Goal: Transaction & Acquisition: Purchase product/service

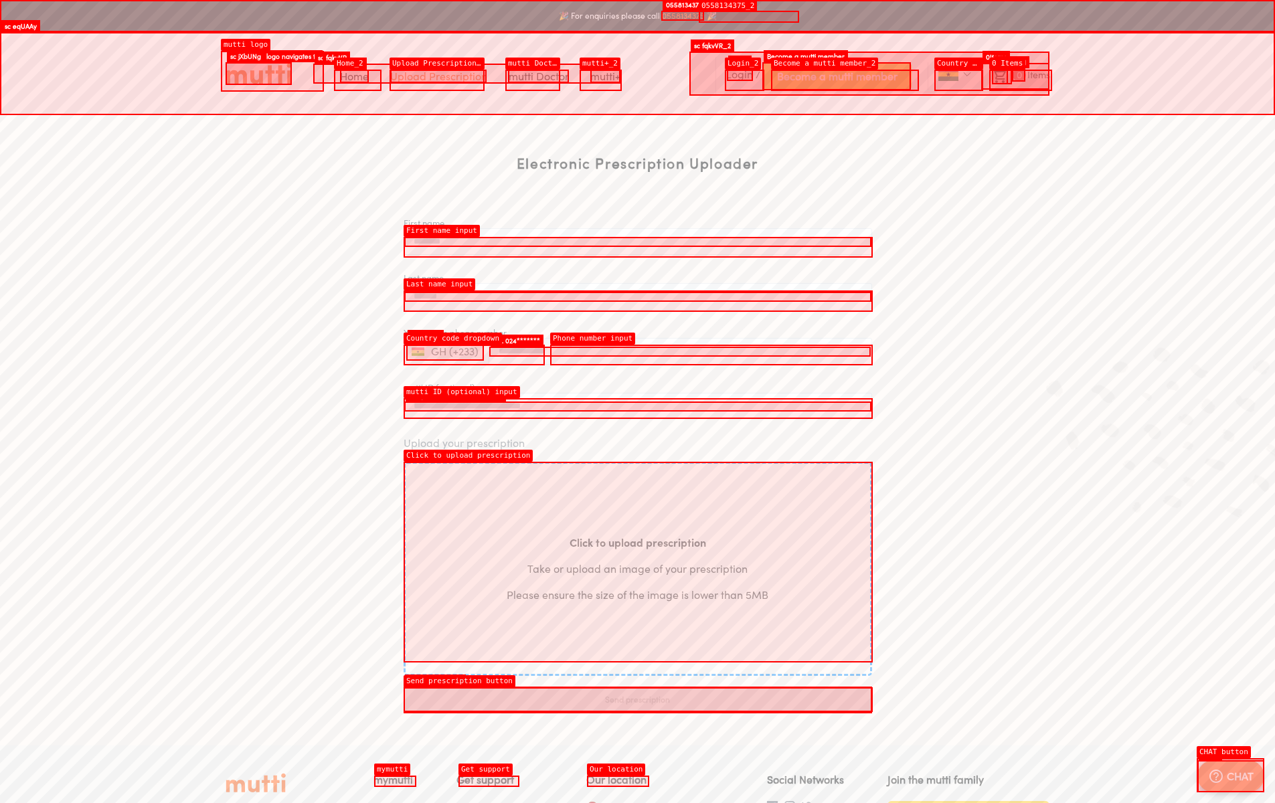
click at [354, 76] on link "Home" at bounding box center [354, 76] width 29 height 13
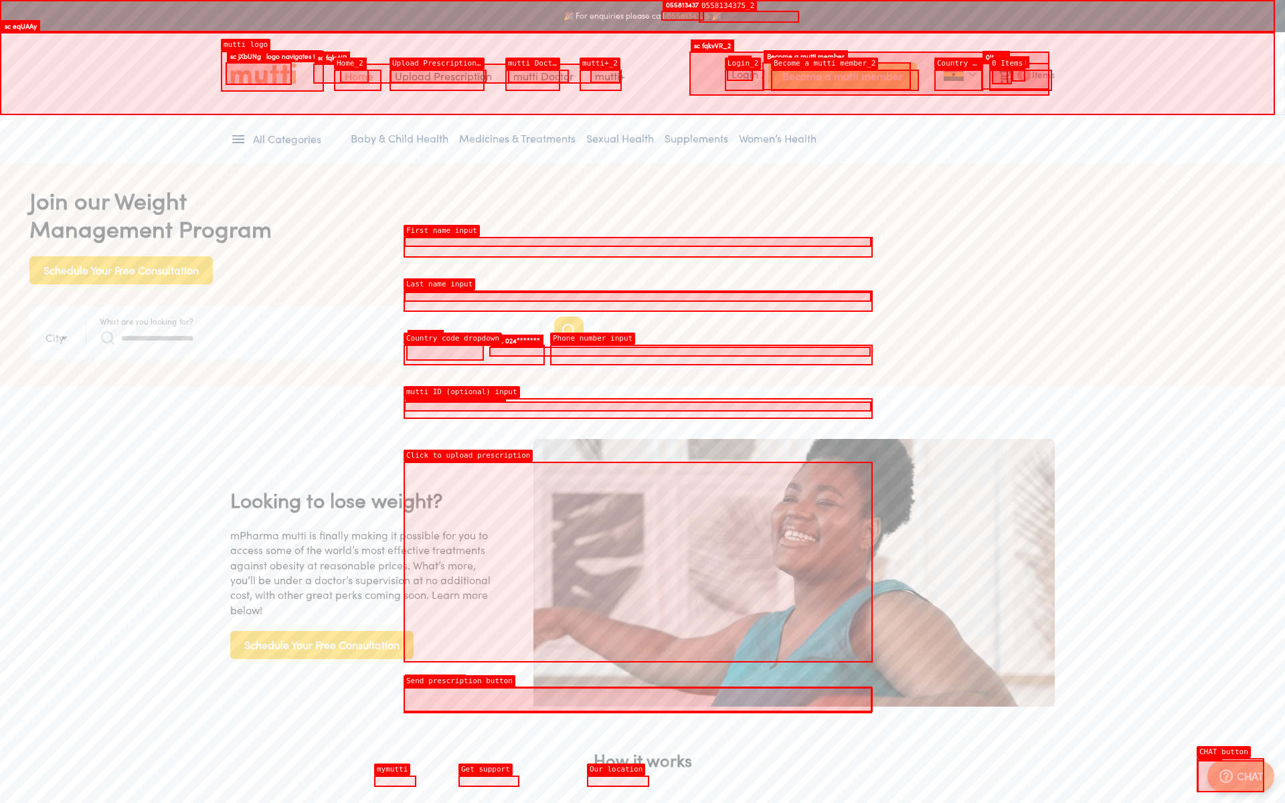
type input "*"
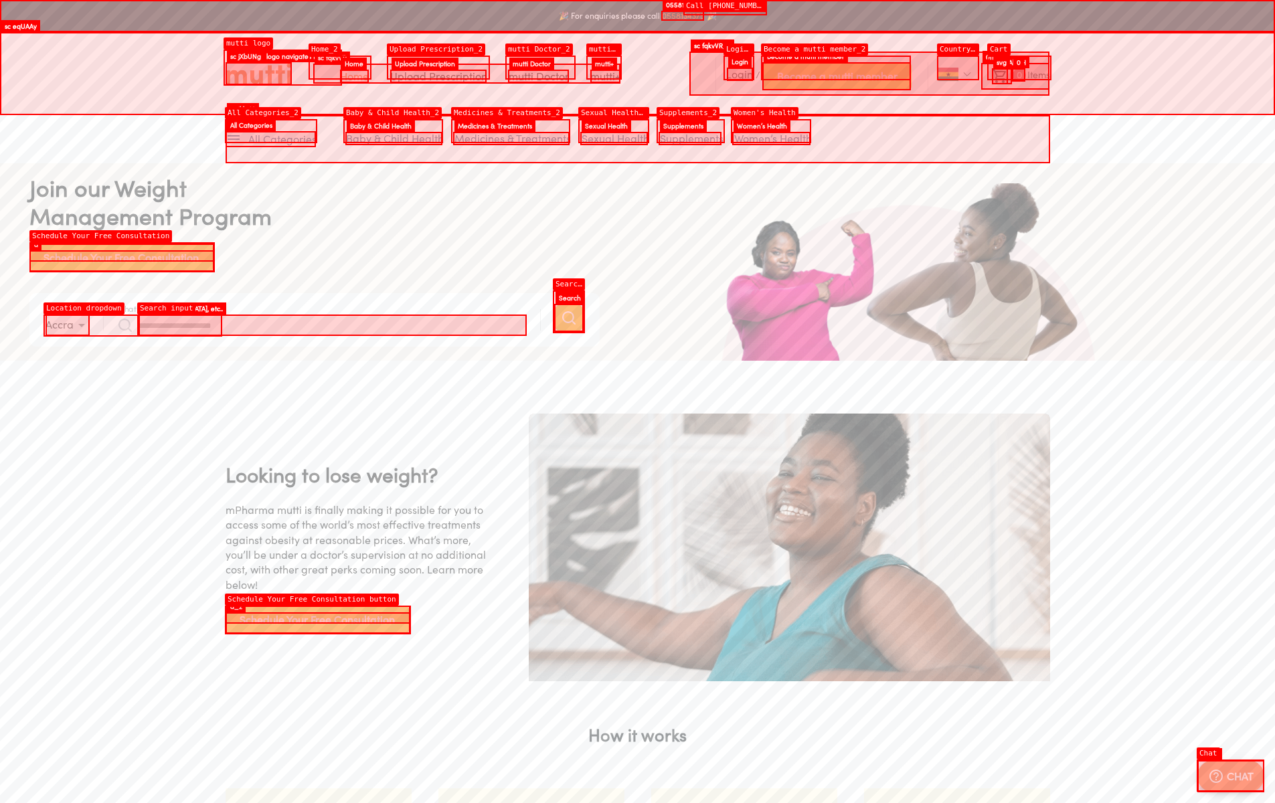
scroll to position [0, 2088]
click at [511, 139] on link "Medicines & Treatments" at bounding box center [512, 138] width 116 height 13
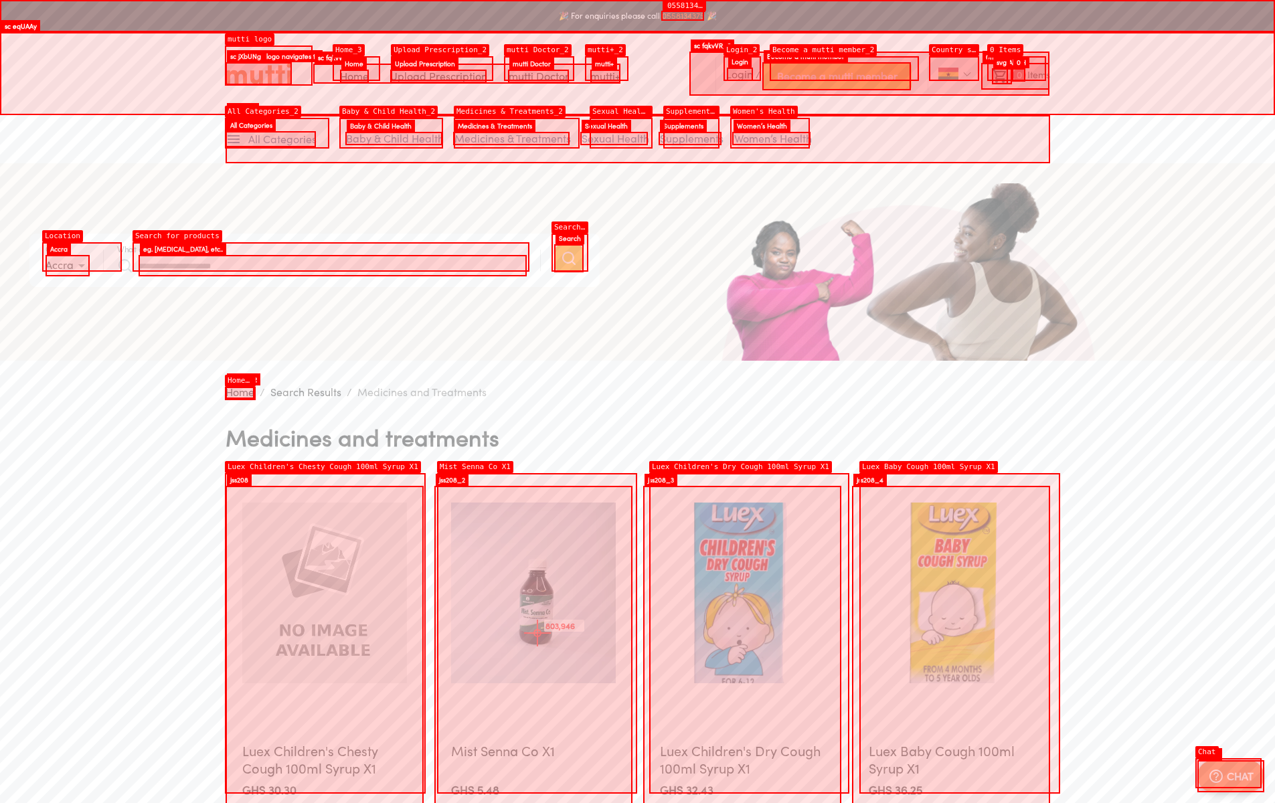
click at [537, 633] on img at bounding box center [533, 592] width 165 height 181
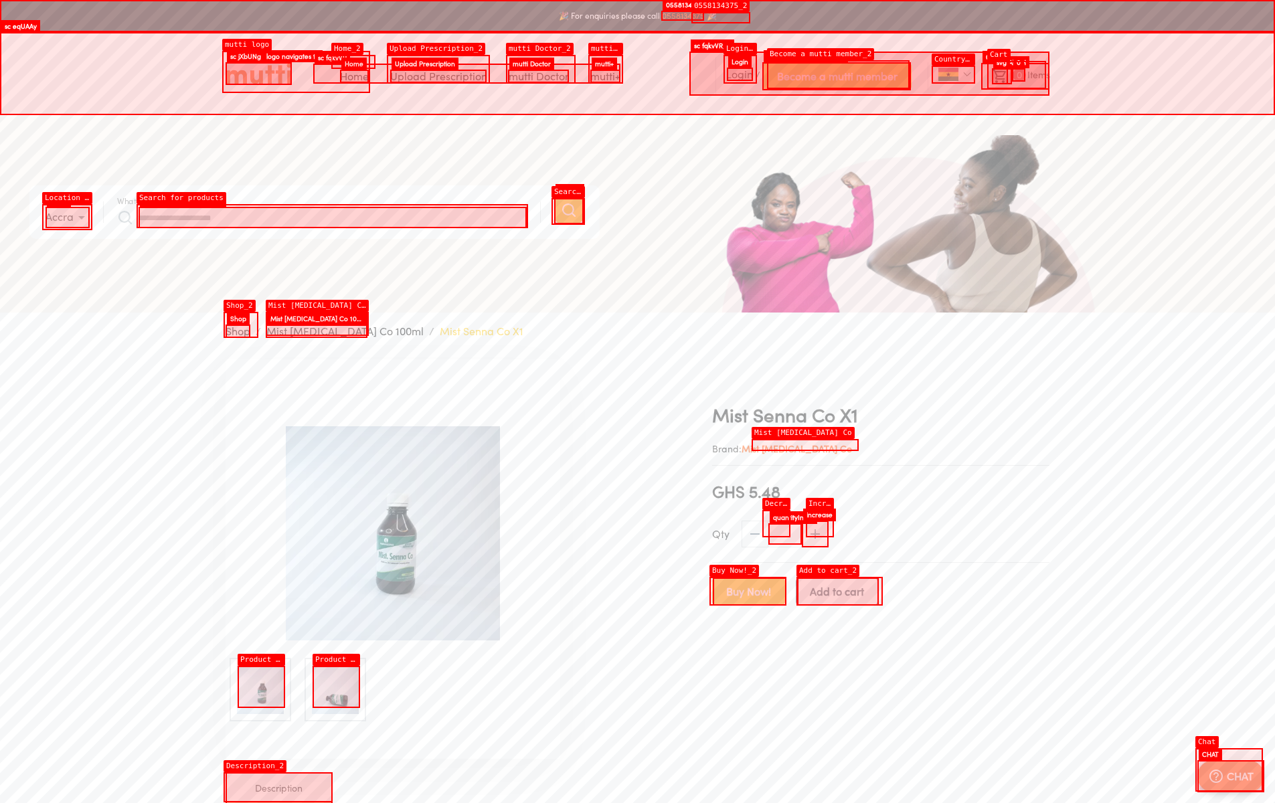
scroll to position [349, 0]
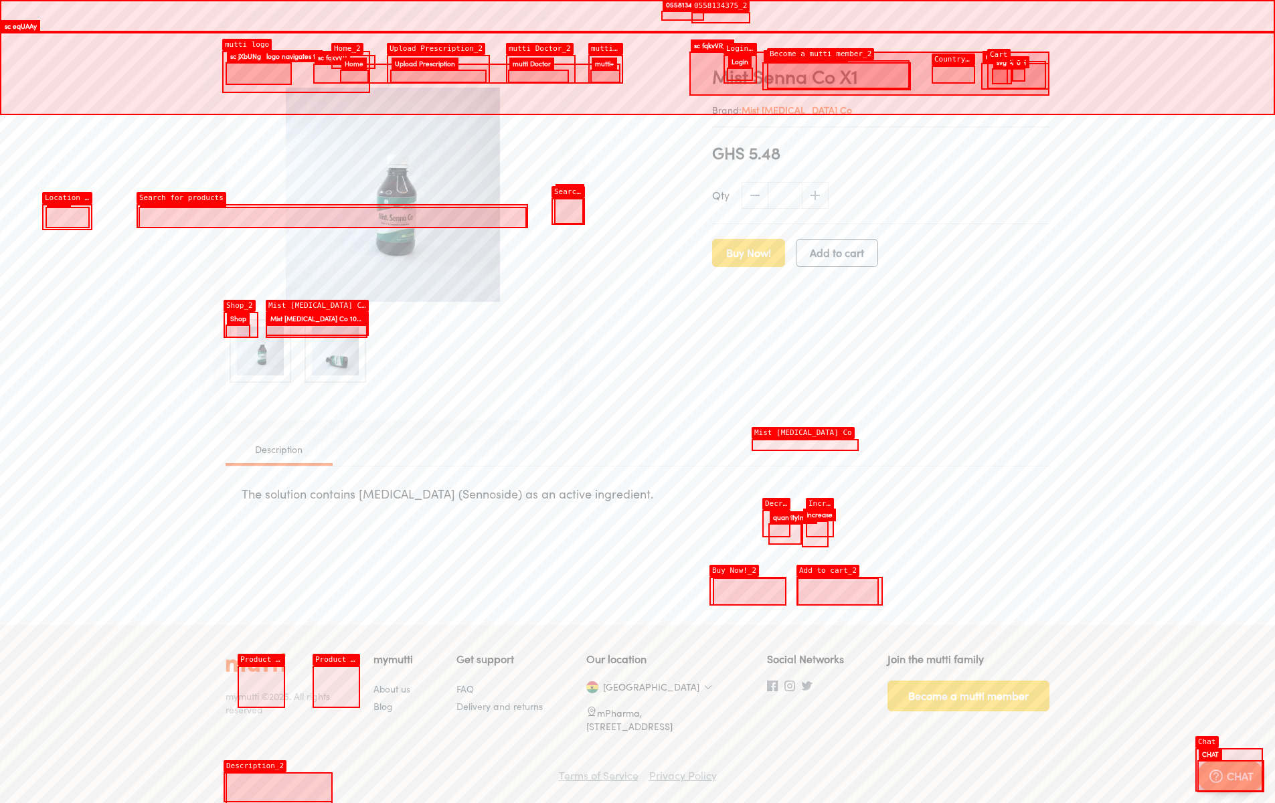
click at [837, 244] on span "Add to cart" at bounding box center [837, 253] width 54 height 19
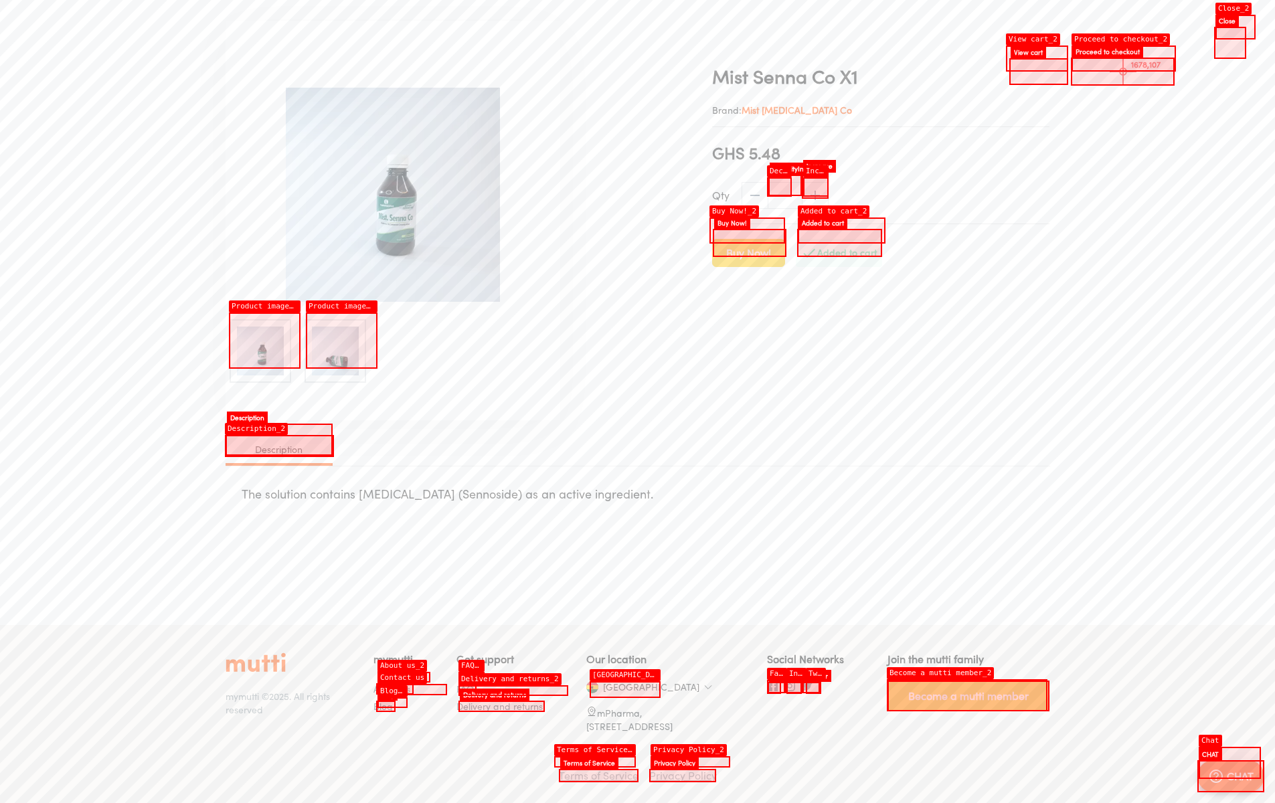
click at [1123, 72] on div "🎉 For enquiries please call [PHONE_NUMBER] 🎉 Home Upload Prescription Keep My P…" at bounding box center [637, 231] width 1275 height 1141
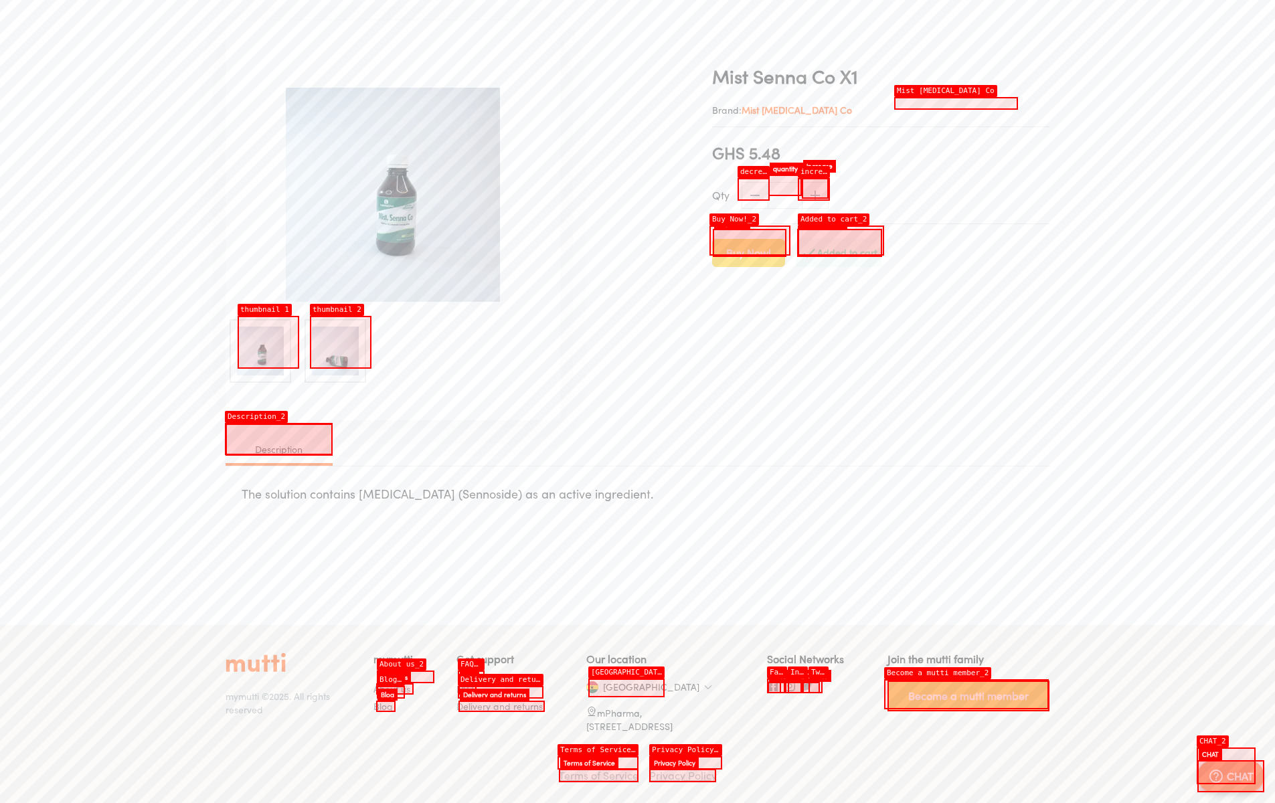
click at [749, 244] on span "Buy Now!" at bounding box center [748, 253] width 45 height 19
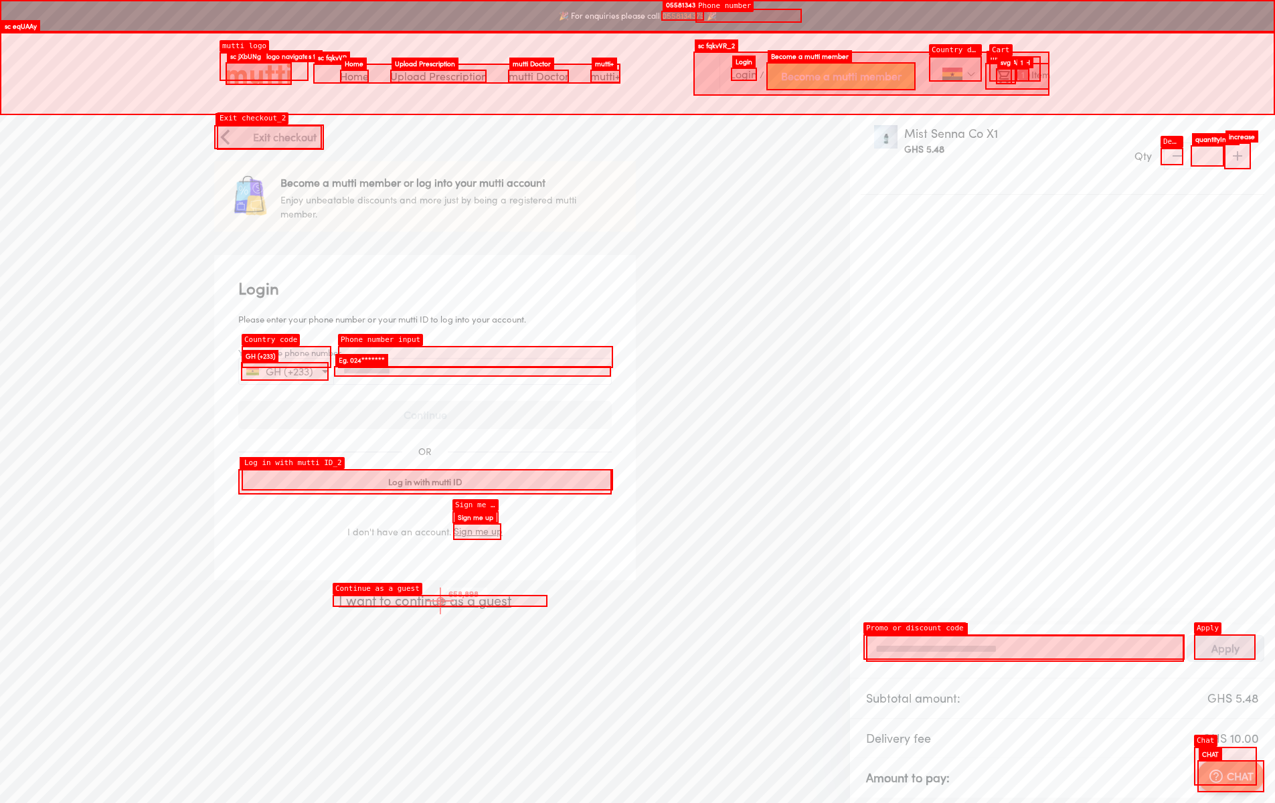
click at [440, 601] on p "I want to continue as a guest" at bounding box center [425, 601] width 422 height 20
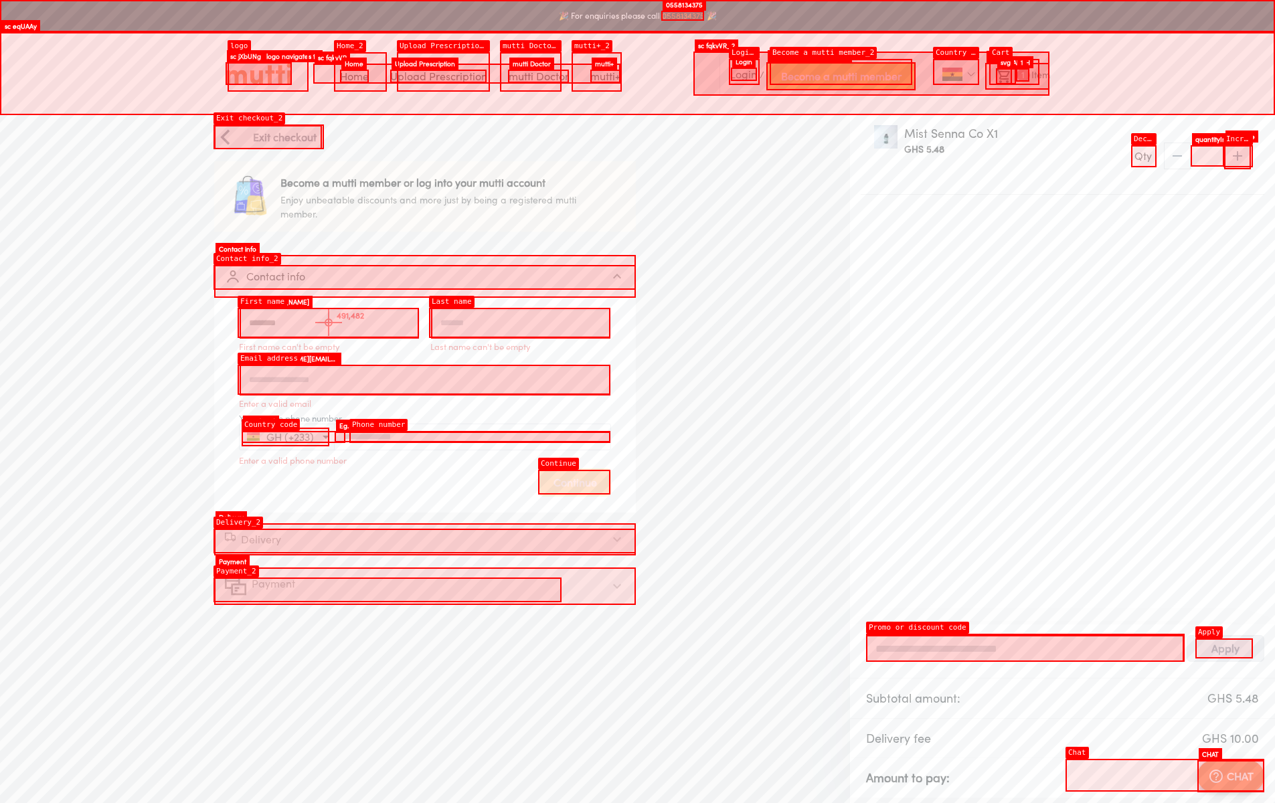
click at [329, 322] on input "First name" at bounding box center [329, 323] width 179 height 30
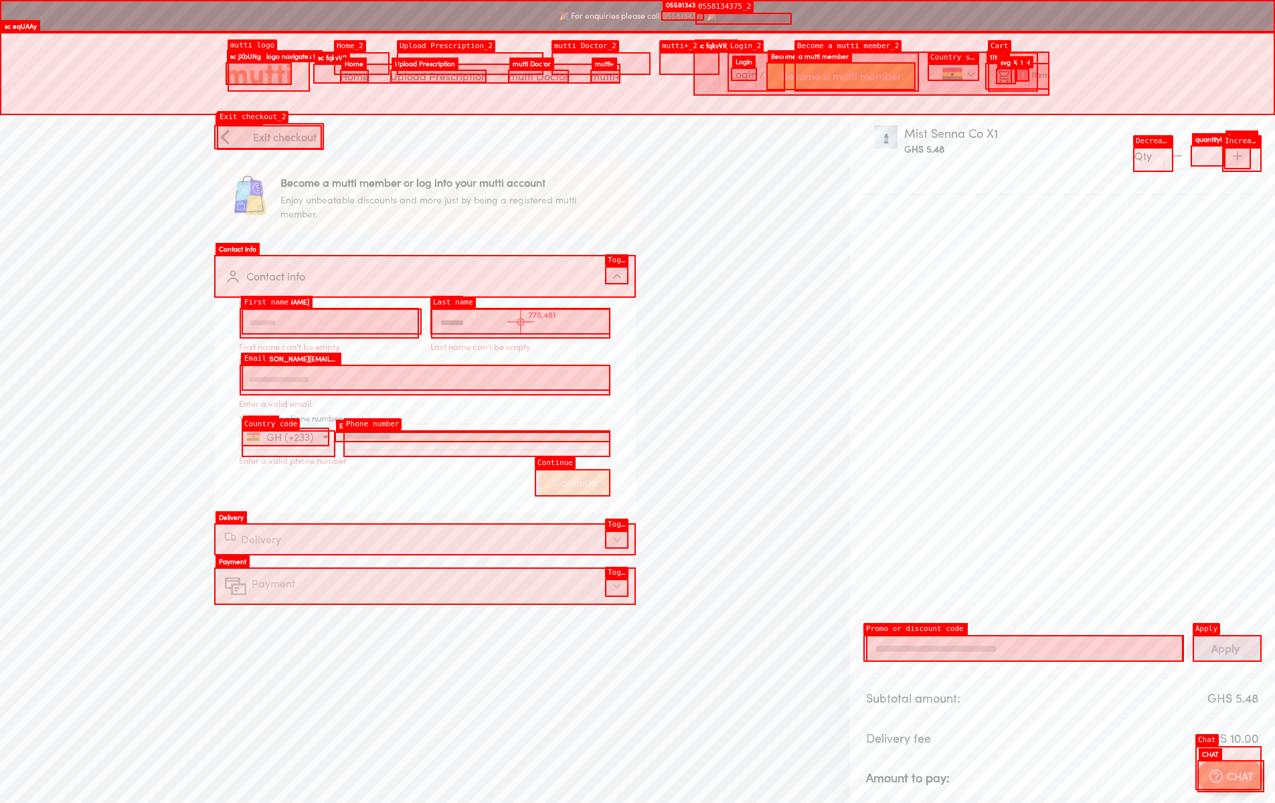
click at [521, 322] on input "Last name" at bounding box center [520, 323] width 179 height 30
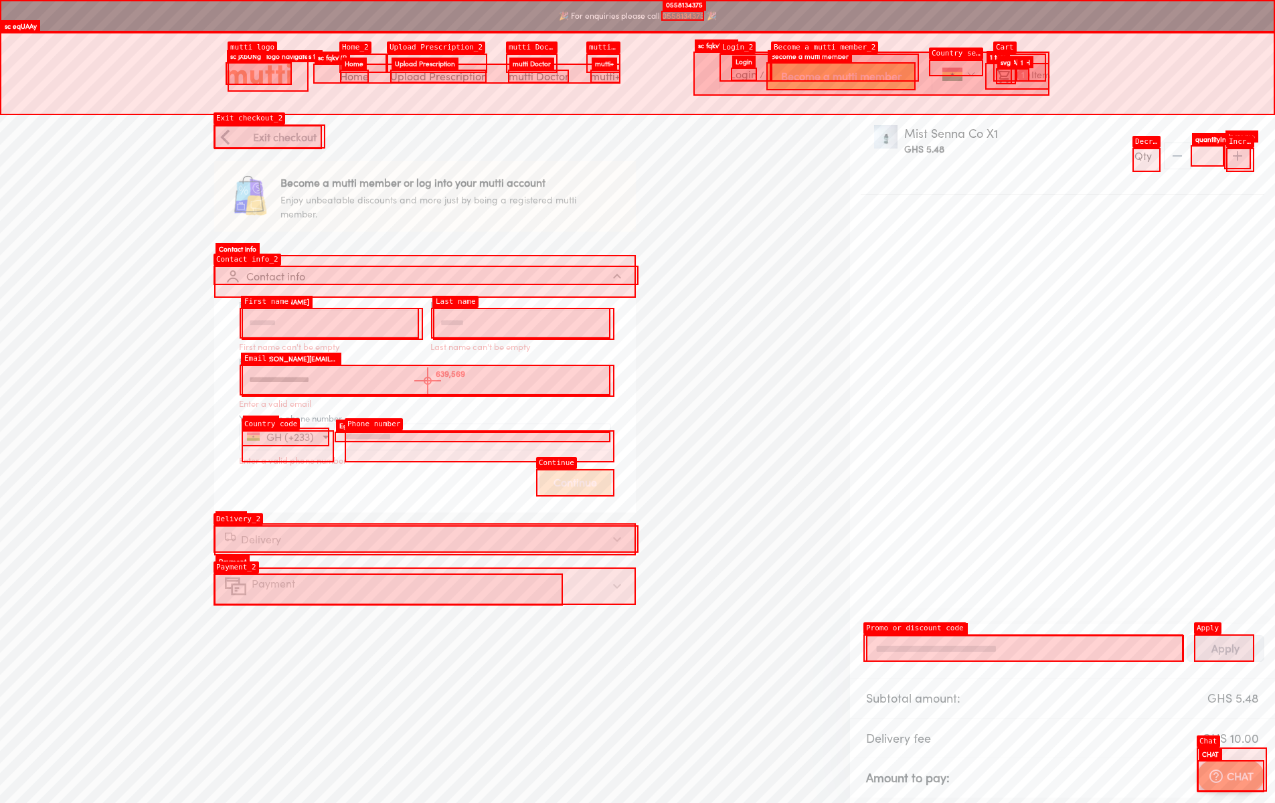
click at [428, 381] on input "Email address" at bounding box center [425, 380] width 371 height 30
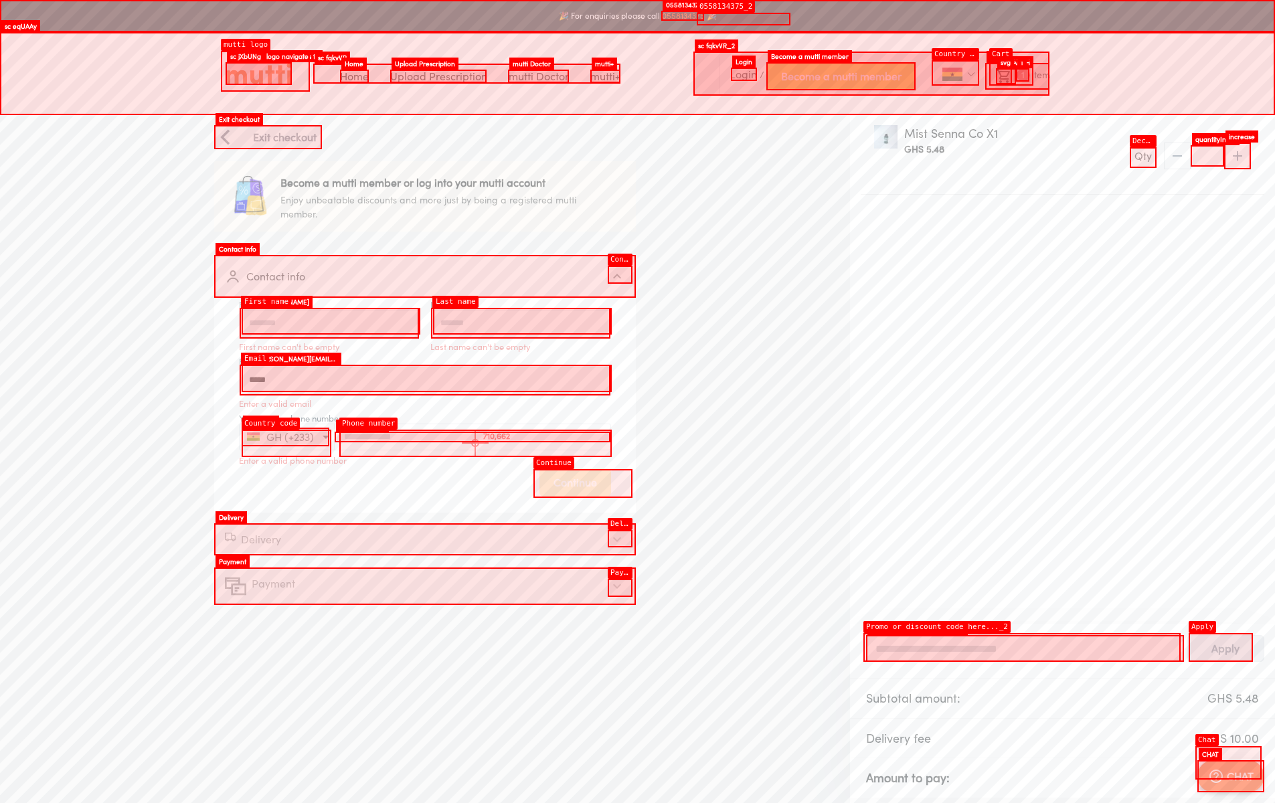
type input "*****"
click at [475, 443] on div "GH (+233)" at bounding box center [425, 437] width 372 height 27
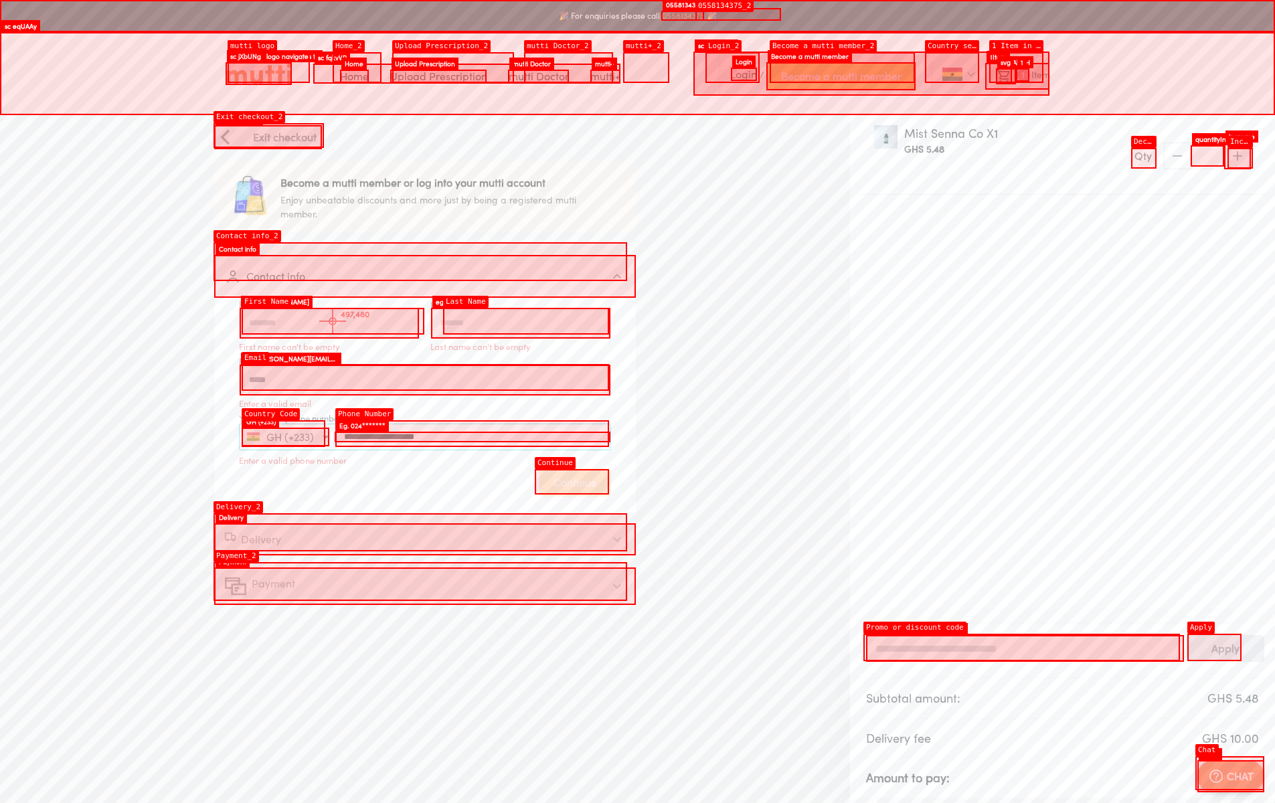
type input "**********"
click at [333, 321] on input "First name" at bounding box center [329, 323] width 179 height 30
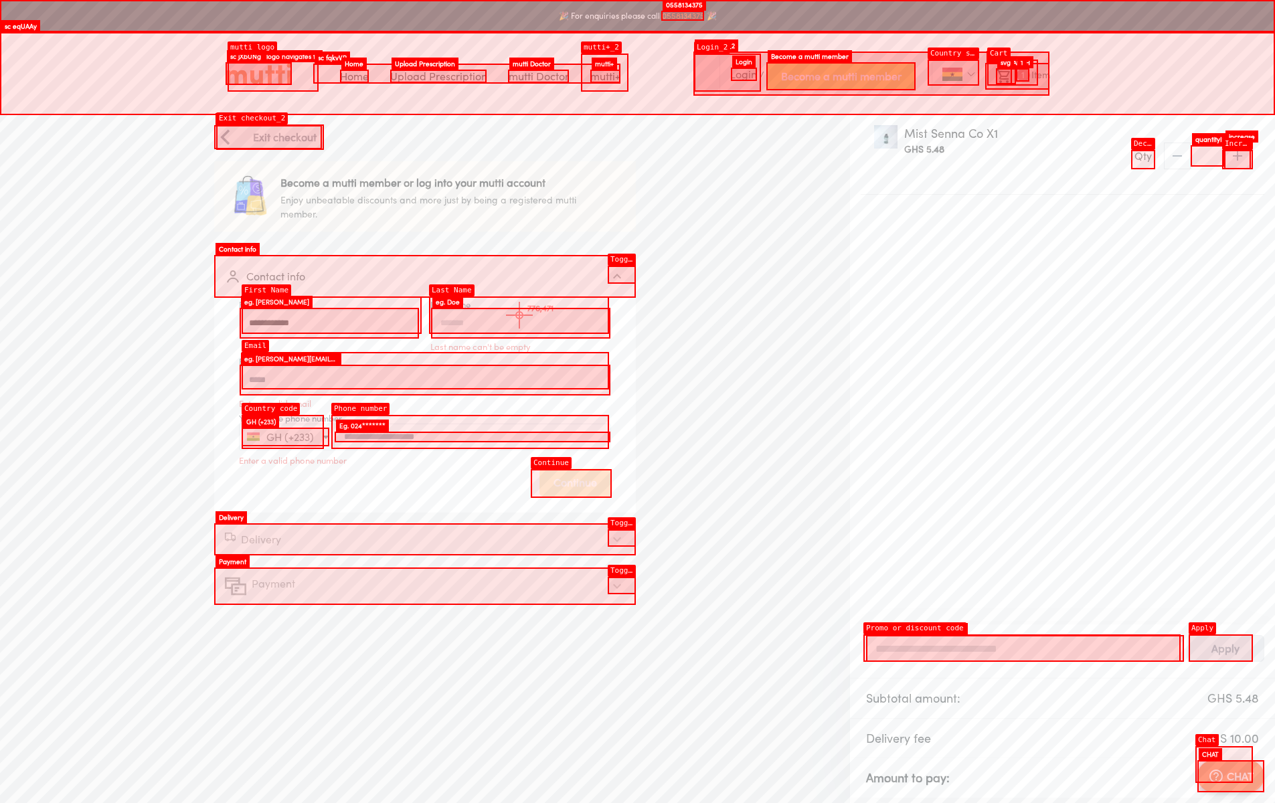
type input "**********"
click at [519, 315] on input "Last name" at bounding box center [520, 323] width 179 height 30
